Goal: Transaction & Acquisition: Purchase product/service

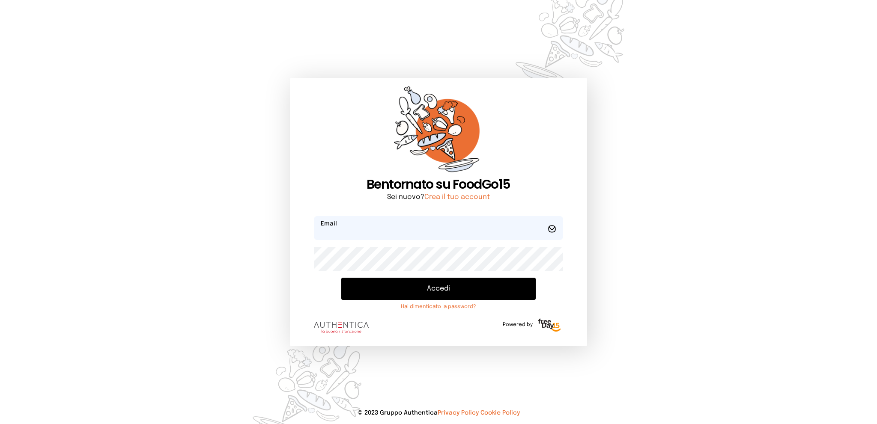
type input "**********"
click at [396, 289] on button "Accedi" at bounding box center [438, 289] width 194 height 22
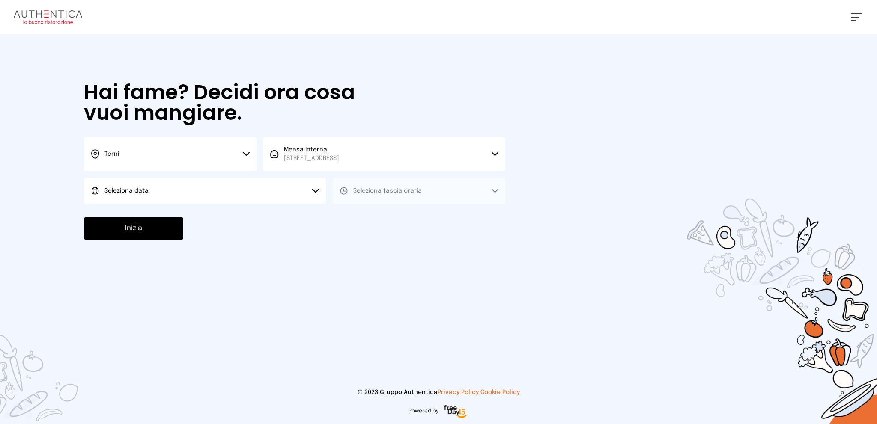
click at [254, 196] on button "Seleziona data" at bounding box center [205, 191] width 242 height 26
click at [250, 217] on li "[DATE], [DATE]" at bounding box center [205, 215] width 242 height 22
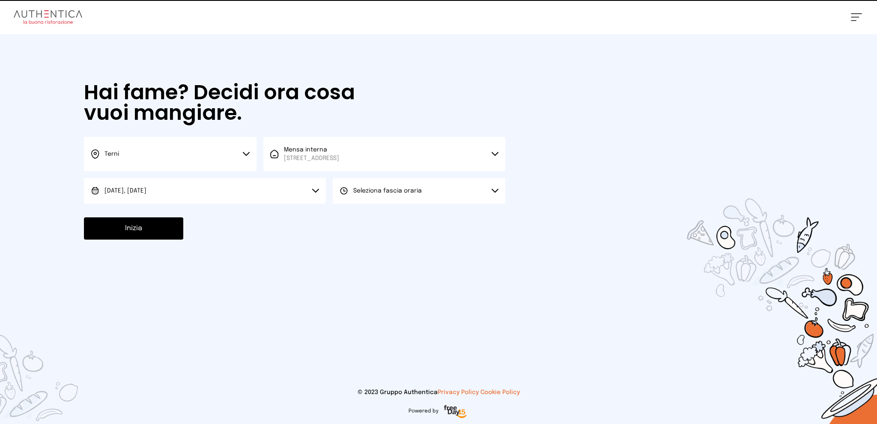
click at [377, 192] on span "Seleziona fascia oraria" at bounding box center [387, 191] width 69 height 6
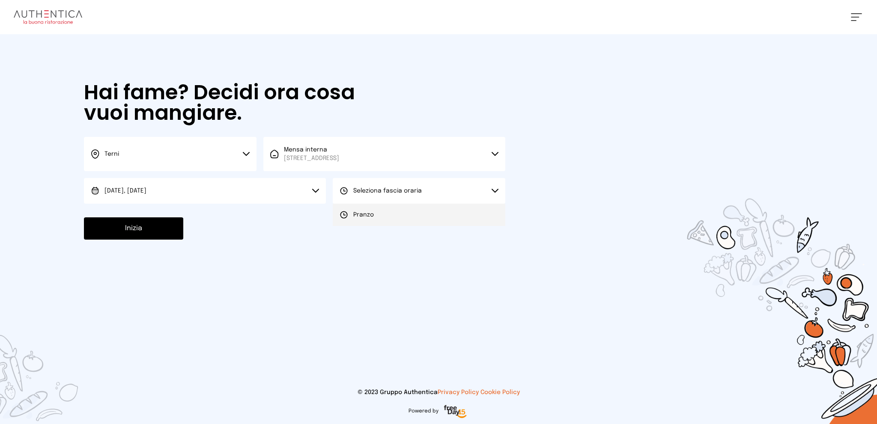
click at [376, 208] on li "Pranzo" at bounding box center [419, 215] width 173 height 22
click at [170, 232] on button "Inizia" at bounding box center [133, 229] width 99 height 22
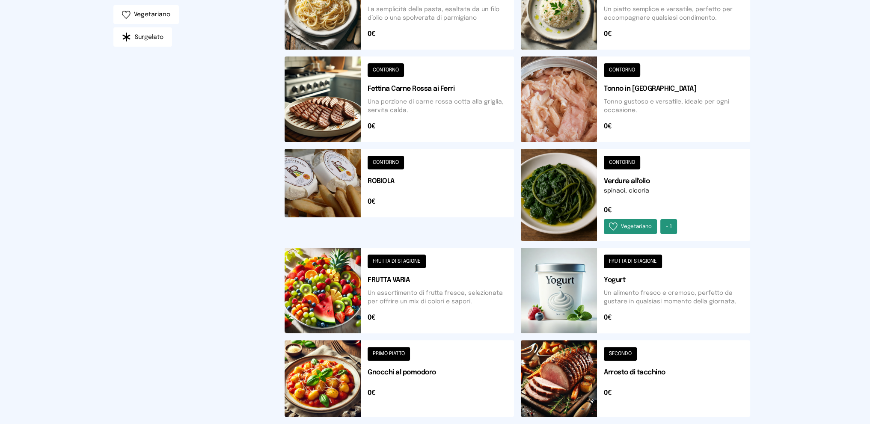
scroll to position [282, 0]
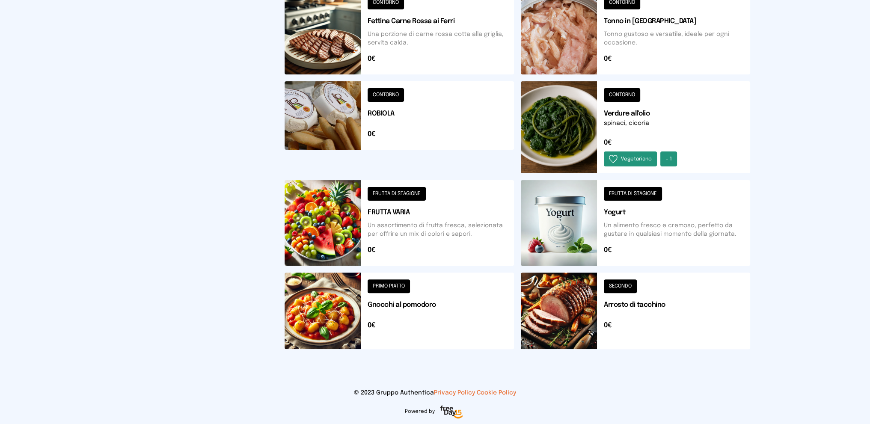
click at [683, 295] on button at bounding box center [636, 311] width 230 height 77
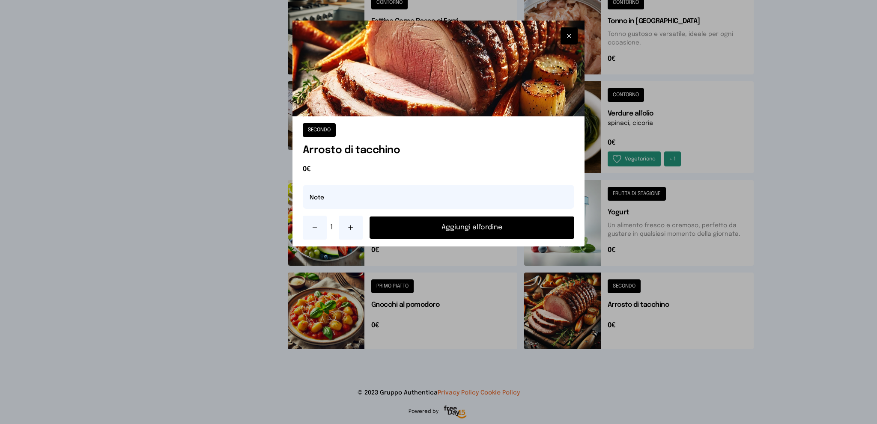
click at [350, 225] on icon at bounding box center [350, 227] width 7 height 7
click at [424, 230] on button "Aggiungi all'ordine" at bounding box center [472, 228] width 205 height 22
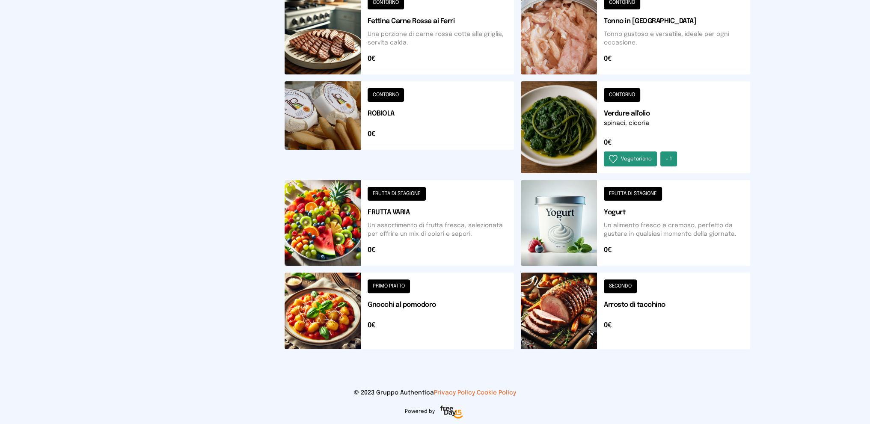
click at [653, 134] on button at bounding box center [636, 127] width 230 height 92
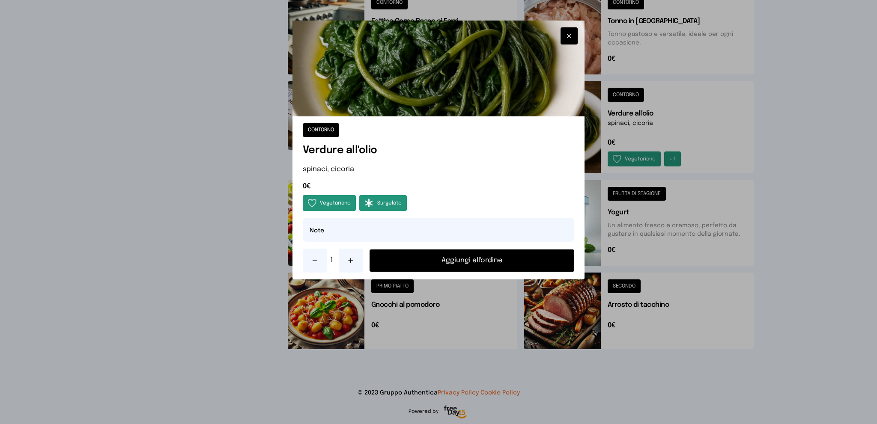
click at [477, 257] on button "Aggiungi all'ordine" at bounding box center [472, 261] width 205 height 22
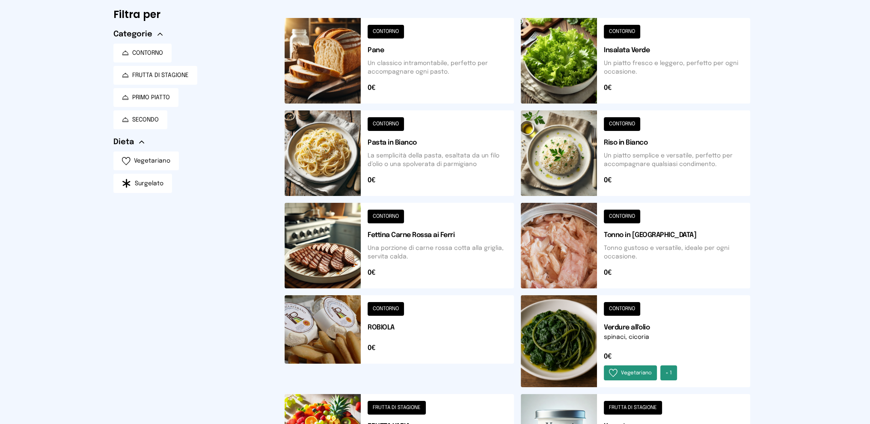
scroll to position [25, 0]
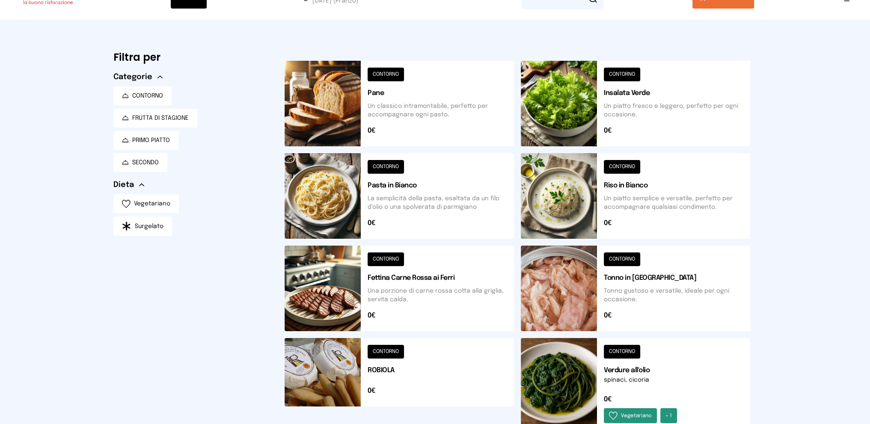
click at [434, 117] on button at bounding box center [400, 104] width 230 height 86
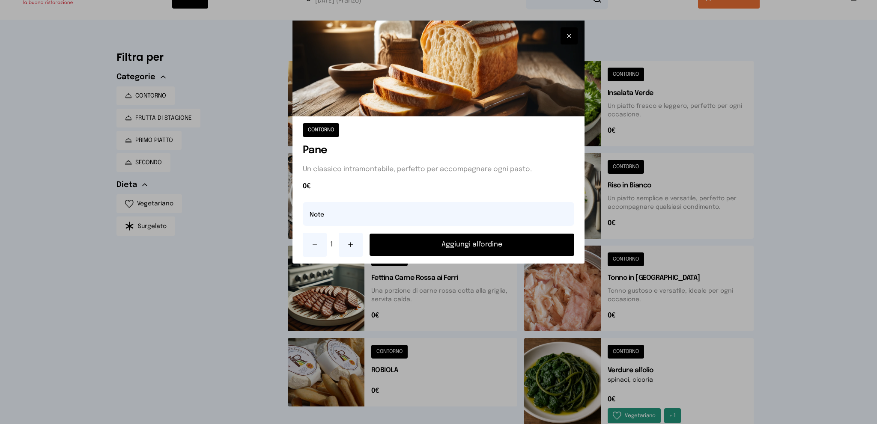
click at [473, 242] on button "Aggiungi all'ordine" at bounding box center [472, 245] width 205 height 22
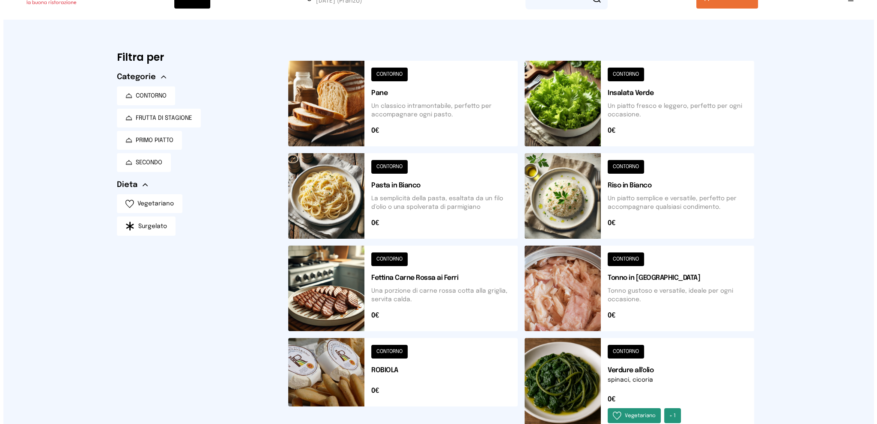
scroll to position [0, 0]
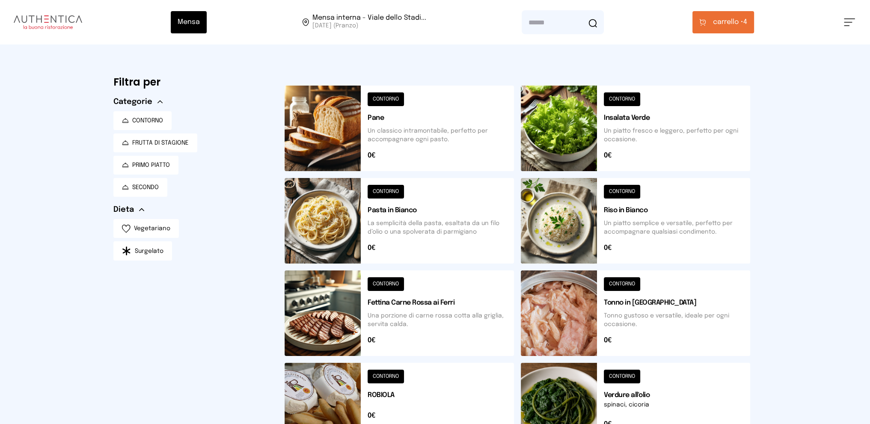
click at [737, 23] on span "carrello •" at bounding box center [728, 22] width 30 height 10
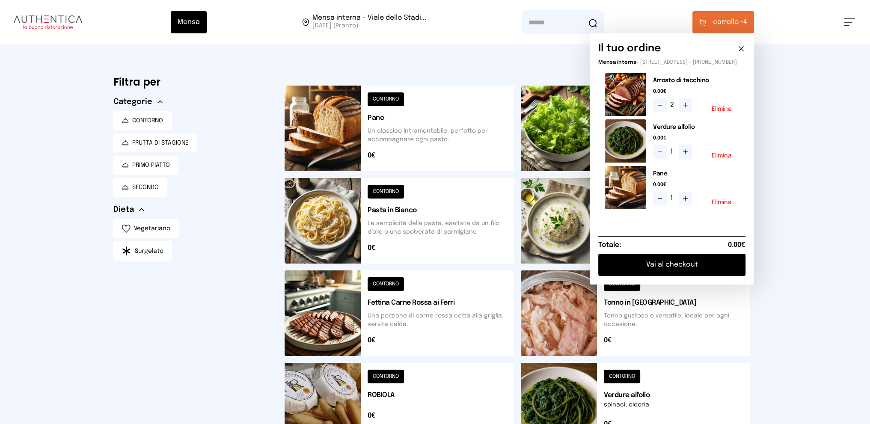
click at [700, 268] on button "Vai al checkout" at bounding box center [672, 265] width 147 height 22
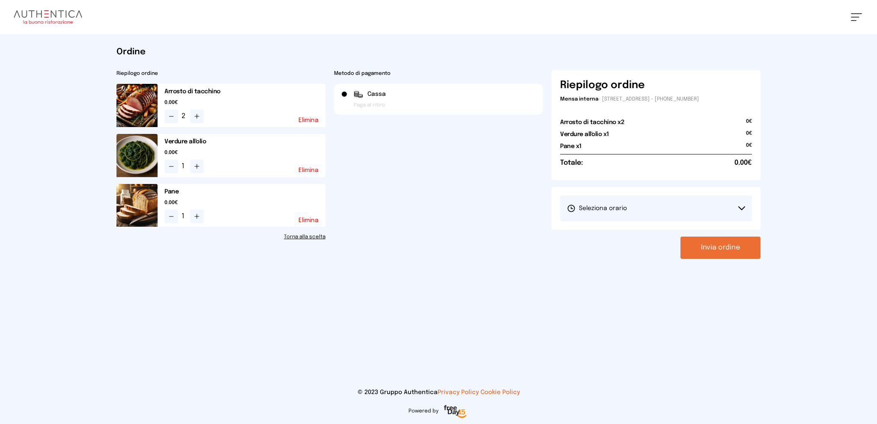
click at [646, 212] on button "Seleziona orario" at bounding box center [656, 209] width 192 height 26
click at [641, 232] on li "1° Turno (13:00 - 15:00)" at bounding box center [656, 232] width 192 height 22
click at [717, 251] on button "Invia ordine" at bounding box center [720, 248] width 80 height 22
